Goal: Task Accomplishment & Management: Use online tool/utility

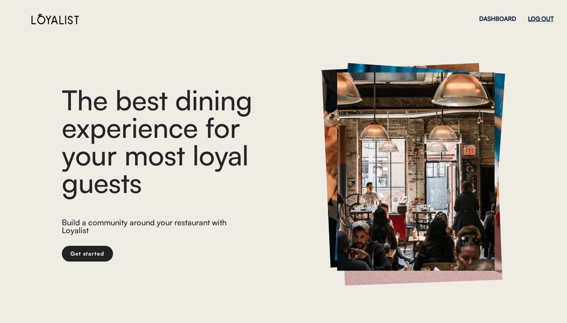
click at [534, 21] on div "LOG OUT" at bounding box center [541, 19] width 26 height 6
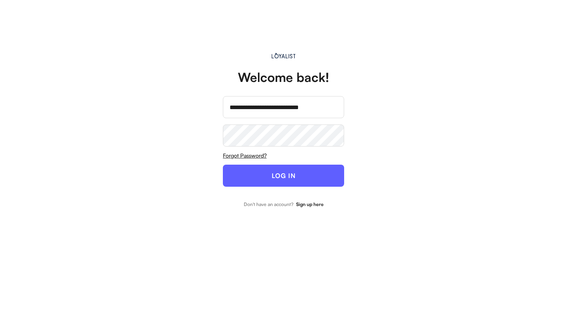
scroll to position [104, 0]
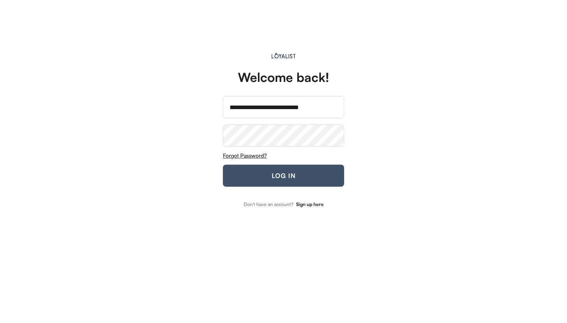
click at [258, 174] on button "LOG IN" at bounding box center [283, 176] width 121 height 22
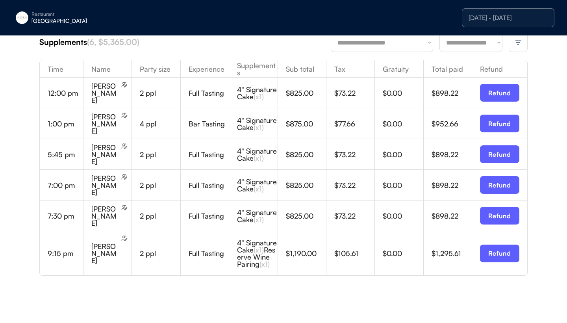
click at [521, 39] on img at bounding box center [517, 42] width 7 height 7
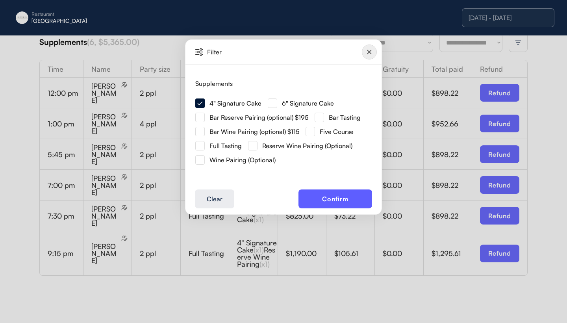
click at [364, 50] on img at bounding box center [369, 51] width 15 height 15
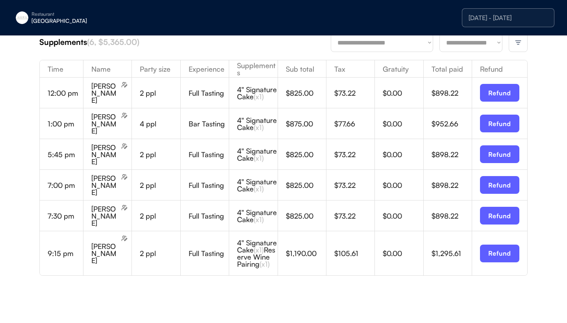
click at [485, 12] on div "[DATE] - [DATE]" at bounding box center [508, 17] width 92 height 19
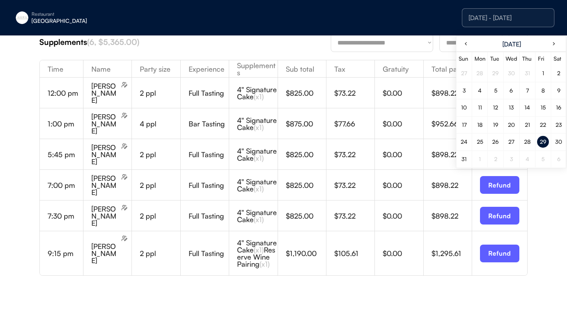
click at [559, 144] on div "30" at bounding box center [558, 142] width 7 height 6
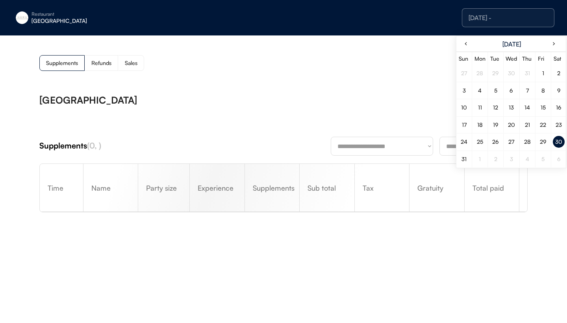
scroll to position [0, 0]
click at [328, 95] on div "**********" at bounding box center [283, 187] width 488 height 201
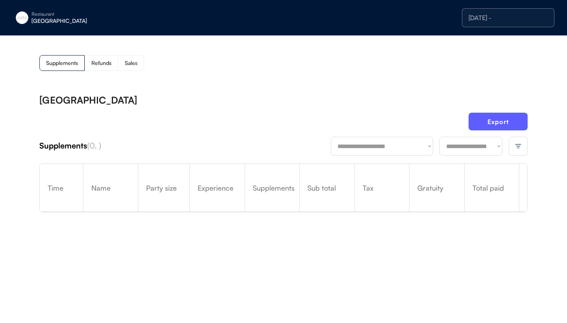
click at [512, 20] on div "[DATE] -" at bounding box center [507, 18] width 79 height 6
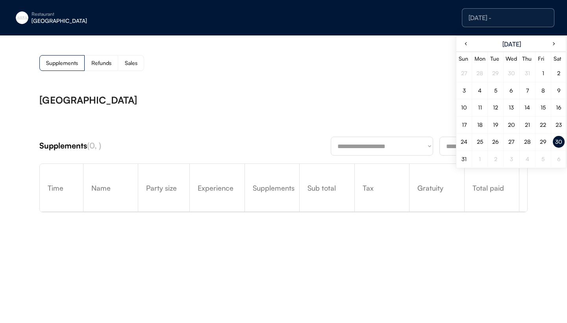
click at [558, 139] on div "30" at bounding box center [558, 142] width 7 height 6
click at [396, 66] on div "Supplements Refunds Sales" at bounding box center [283, 63] width 488 height 16
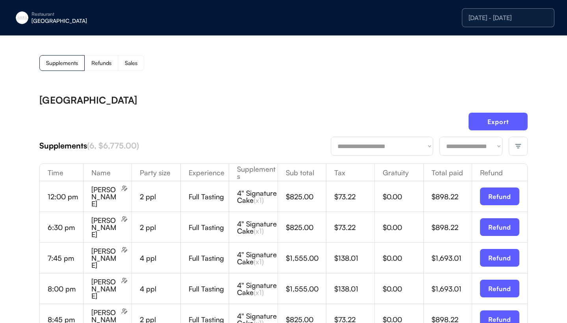
click at [516, 146] on img at bounding box center [517, 145] width 7 height 7
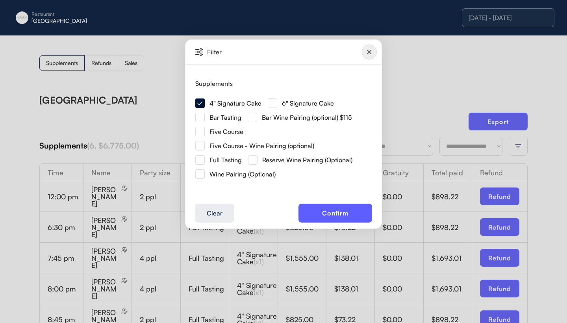
click at [270, 104] on img at bounding box center [272, 102] width 9 height 9
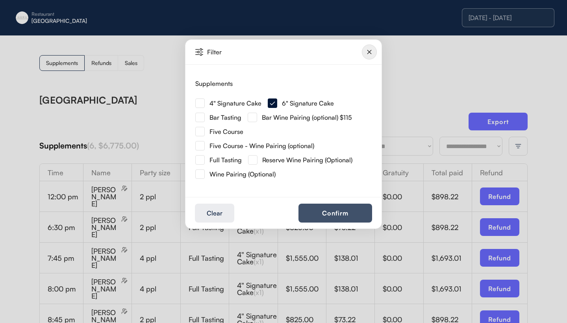
click at [344, 218] on button "Confirm" at bounding box center [335, 212] width 74 height 19
